Goal: Information Seeking & Learning: Learn about a topic

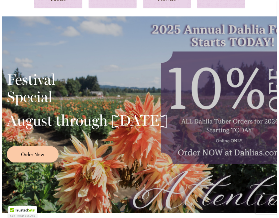
scroll to position [83, 0]
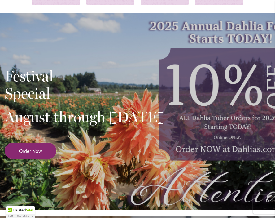
click at [30, 154] on span "Order Now" at bounding box center [30, 150] width 23 height 7
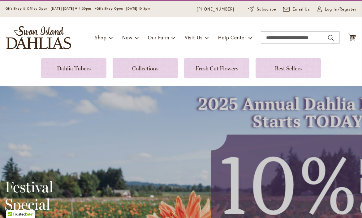
scroll to position [0, 0]
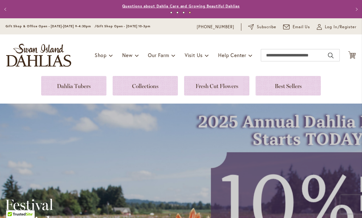
click at [192, 4] on link "Questions about Dahlia Care and Growing Beautiful Dahlias" at bounding box center [180, 6] width 117 height 5
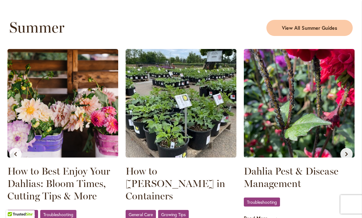
scroll to position [601, 0]
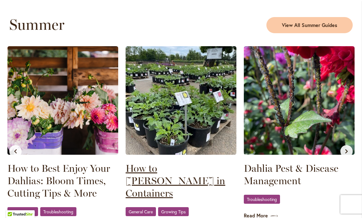
click at [162, 162] on link "How to Grow Dahlias in Containers" at bounding box center [181, 180] width 111 height 37
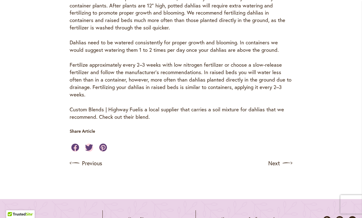
scroll to position [463, 0]
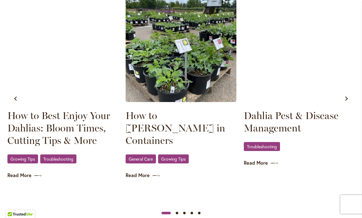
scroll to position [638, 0]
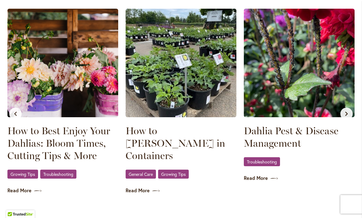
click at [289, 84] on img at bounding box center [299, 63] width 111 height 108
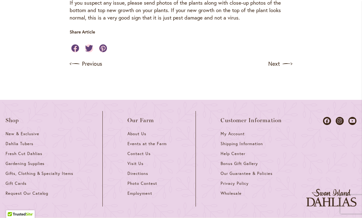
scroll to position [1140, 0]
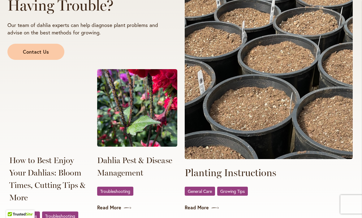
scroll to position [1169, 0]
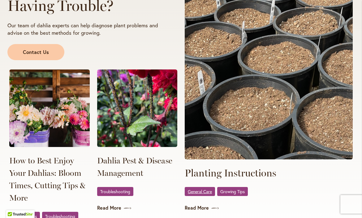
click at [207, 189] on span "General Care" at bounding box center [200, 191] width 24 height 4
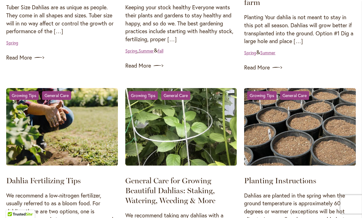
scroll to position [313, 0]
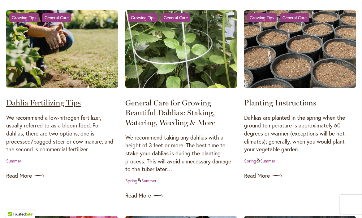
click at [66, 101] on link "Dahlia Fertilizing Tips" at bounding box center [43, 102] width 75 height 9
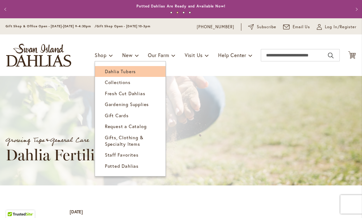
click at [105, 71] on span "Dahlia Tubers" at bounding box center [120, 71] width 31 height 6
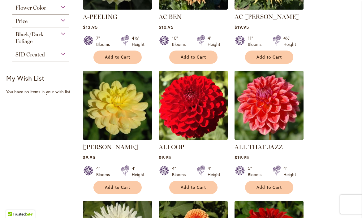
scroll to position [231, 0]
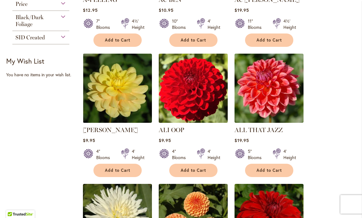
click at [191, 93] on img at bounding box center [193, 88] width 72 height 72
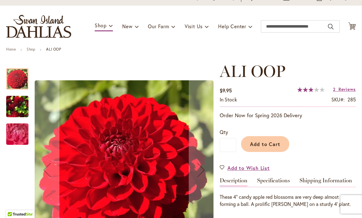
scroll to position [67, 0]
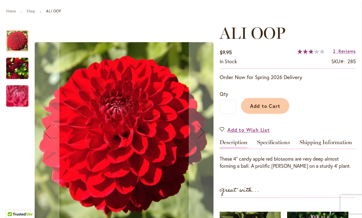
click at [22, 68] on img "ALI OOP" at bounding box center [17, 69] width 22 height 30
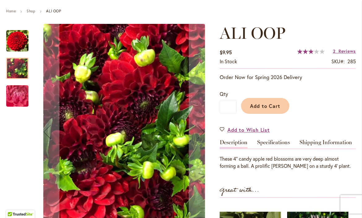
click at [18, 94] on img "ALI OOP" at bounding box center [17, 95] width 45 height 33
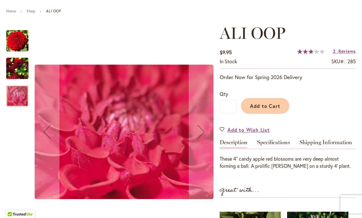
click at [20, 76] on img "ALI OOP" at bounding box center [17, 69] width 22 height 30
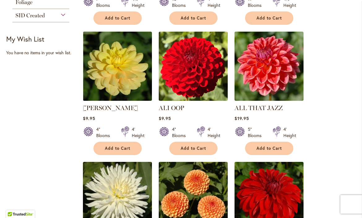
scroll to position [264, 0]
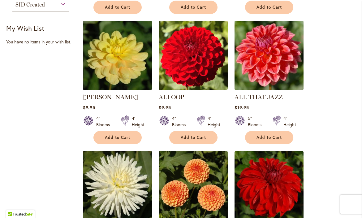
click at [256, 60] on img at bounding box center [269, 55] width 72 height 72
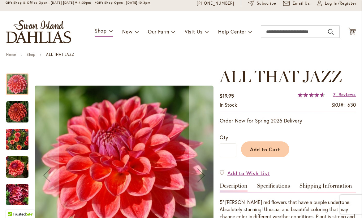
scroll to position [86, 0]
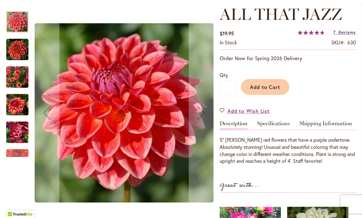
click at [334, 31] on span "7" at bounding box center [334, 32] width 2 height 6
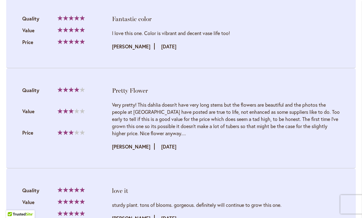
scroll to position [905, 0]
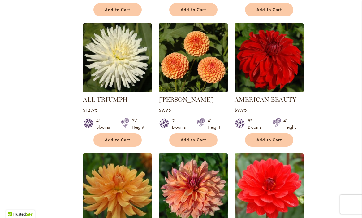
scroll to position [393, 0]
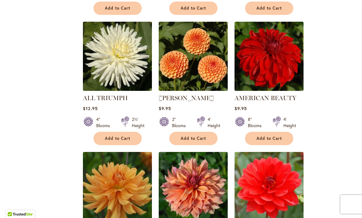
click at [195, 63] on img at bounding box center [193, 56] width 72 height 72
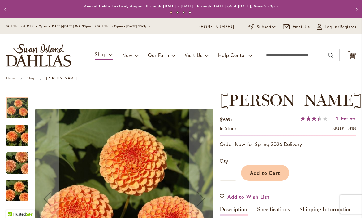
scroll to position [59, 0]
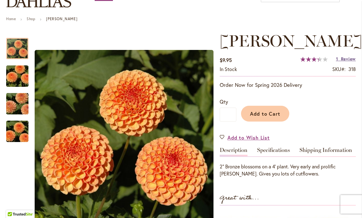
click at [342, 57] on span "Review" at bounding box center [348, 59] width 15 height 6
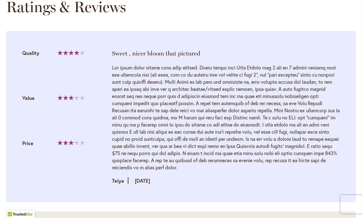
scroll to position [670, 0]
